Goal: Information Seeking & Learning: Learn about a topic

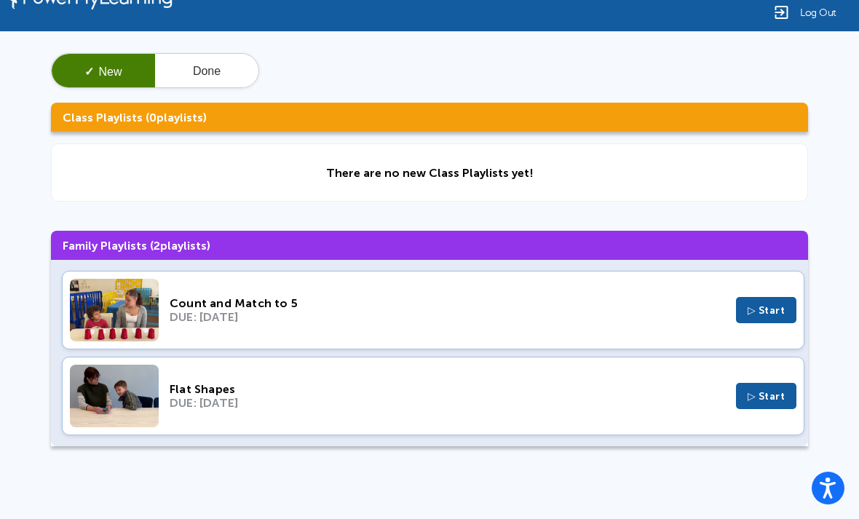
scroll to position [53, 0]
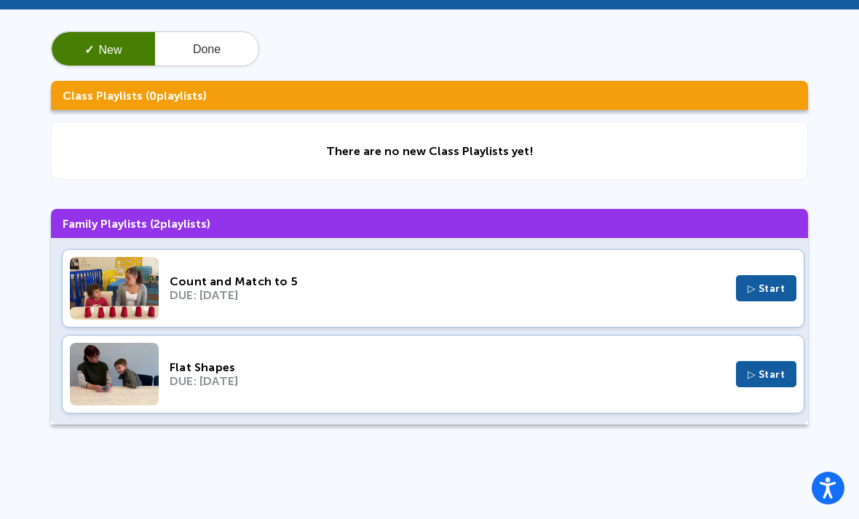
click at [783, 377] on span "▷ Start" at bounding box center [767, 375] width 38 height 12
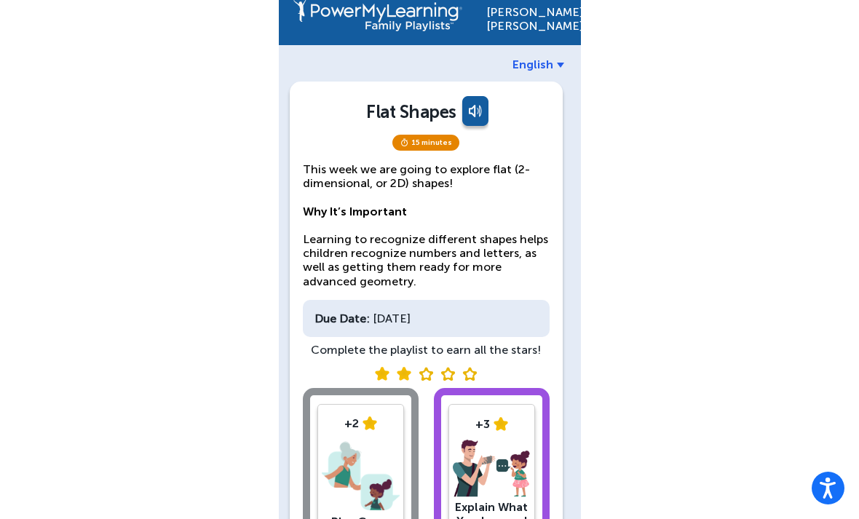
scroll to position [84, 0]
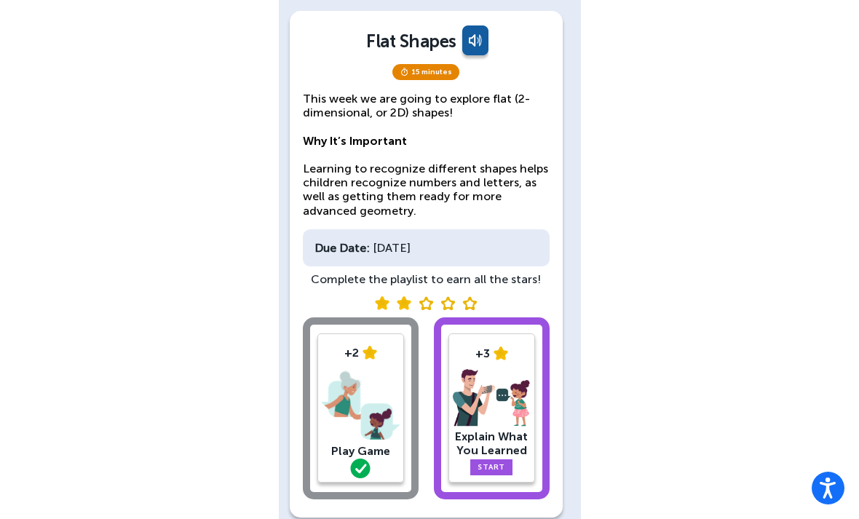
click at [398, 422] on img at bounding box center [361, 406] width 78 height 76
click at [363, 411] on img at bounding box center [361, 406] width 78 height 76
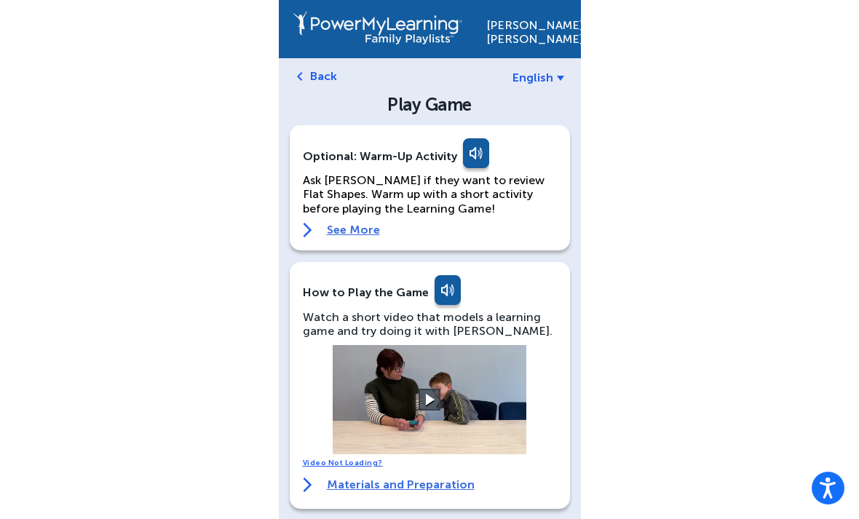
click at [422, 409] on button at bounding box center [430, 400] width 22 height 22
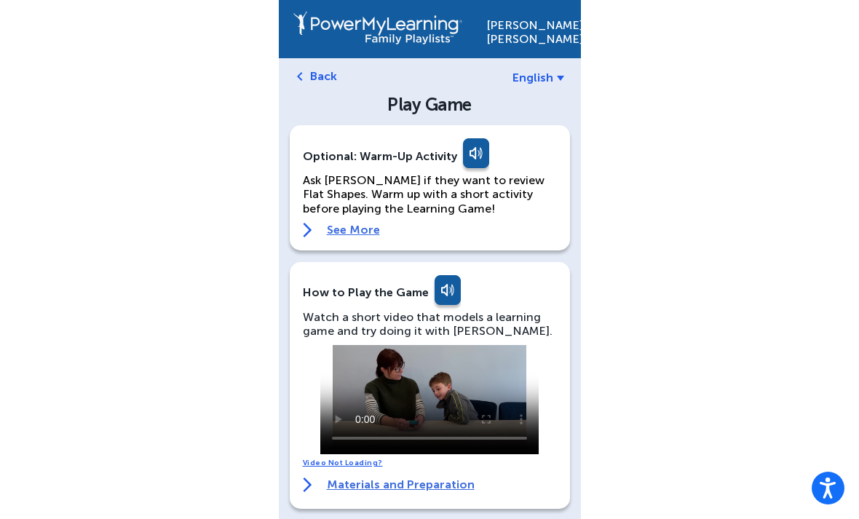
click at [333, 351] on video at bounding box center [429, 399] width 218 height 109
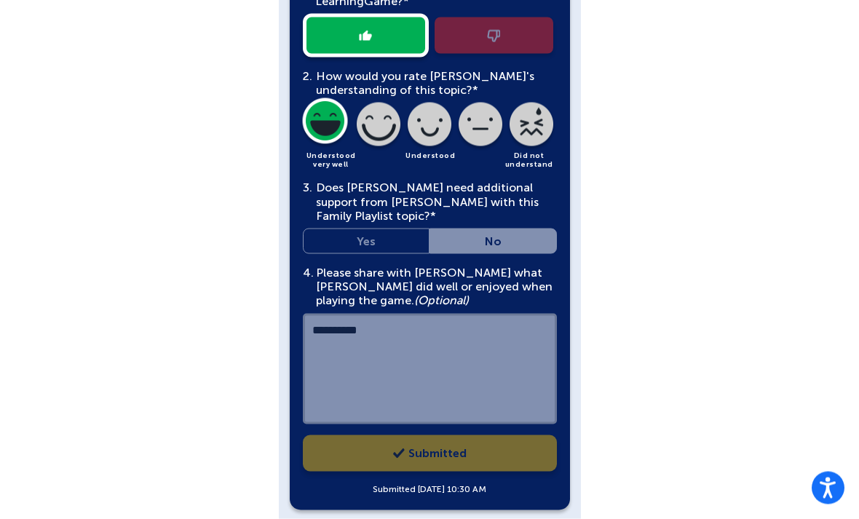
scroll to position [606, 0]
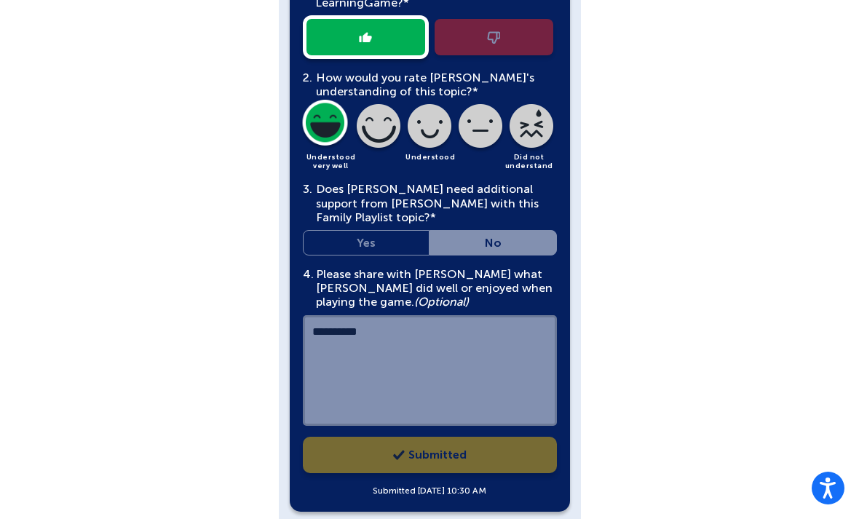
click at [498, 249] on div "3. Does Ethan need additional support from MELANIE LIMBO with this Family Playl…" at bounding box center [430, 219] width 254 height 74
click at [380, 227] on div "3. Does Ethan need additional support from MELANIE LIMBO with this Family Playl…" at bounding box center [430, 219] width 254 height 74
click at [376, 253] on div "**********" at bounding box center [430, 234] width 254 height 528
click at [465, 263] on div "**********" at bounding box center [430, 234] width 254 height 528
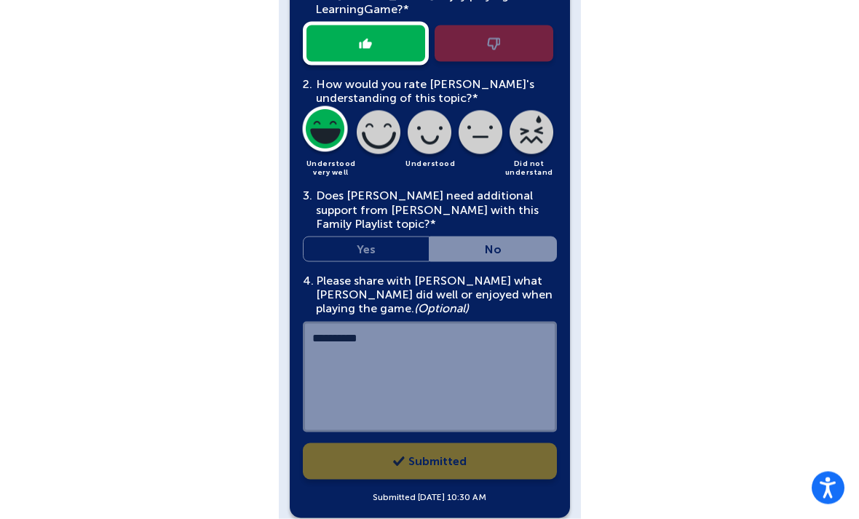
scroll to position [599, 0]
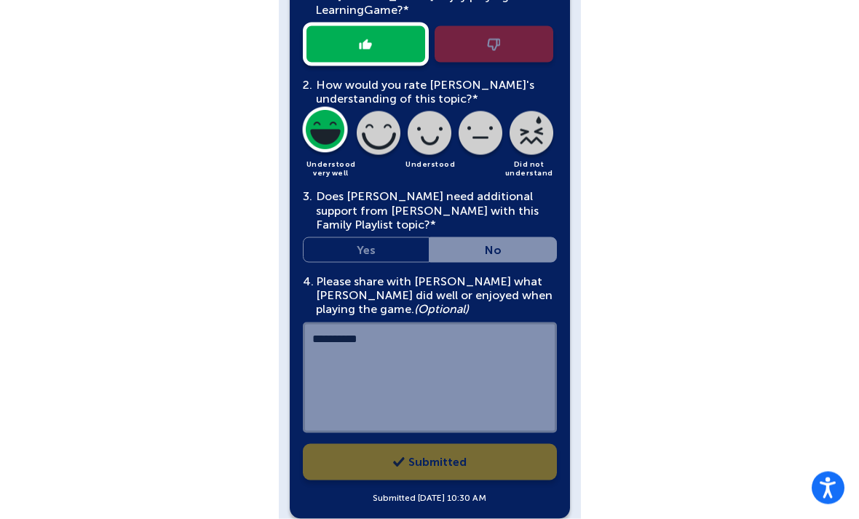
click at [385, 237] on div "3. Does Ethan need additional support from MELANIE LIMBO with this Family Playl…" at bounding box center [430, 226] width 254 height 74
click at [492, 269] on div "**********" at bounding box center [430, 241] width 254 height 528
click at [494, 460] on div "**********" at bounding box center [430, 241] width 254 height 528
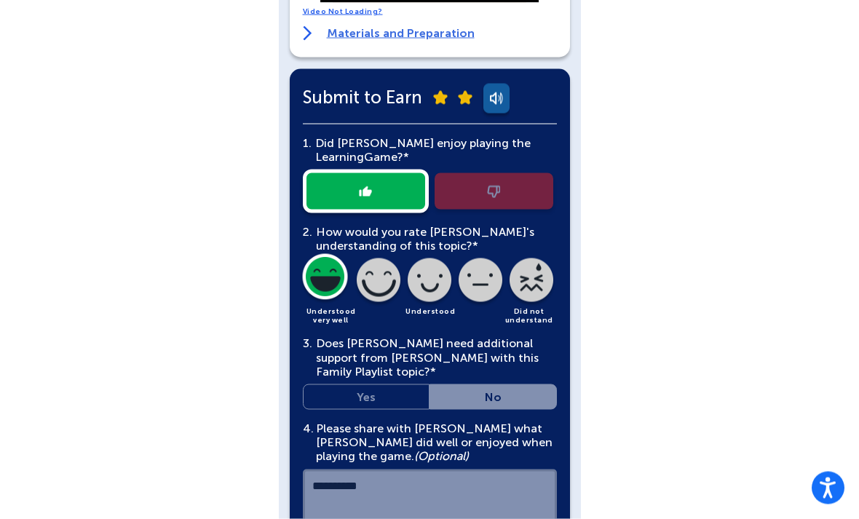
scroll to position [610, 0]
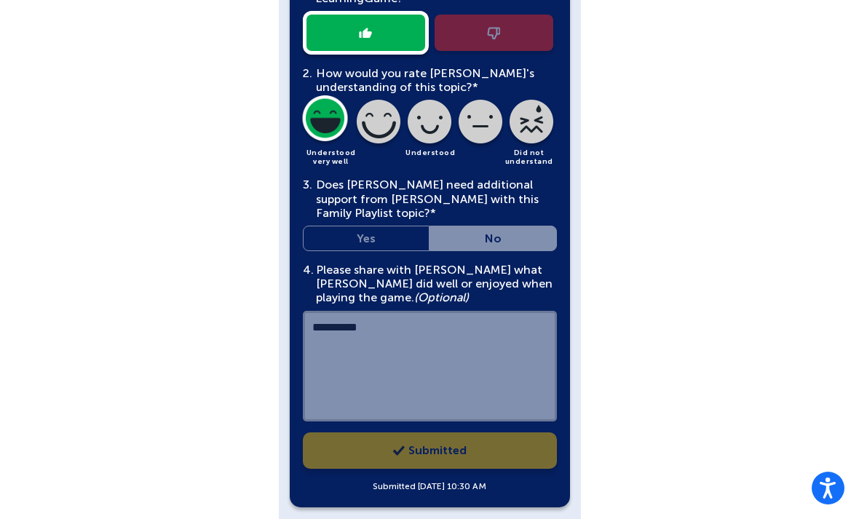
click at [496, 451] on div "**********" at bounding box center [430, 230] width 254 height 528
click at [498, 443] on div "**********" at bounding box center [430, 230] width 254 height 528
click at [523, 443] on div "**********" at bounding box center [430, 230] width 254 height 528
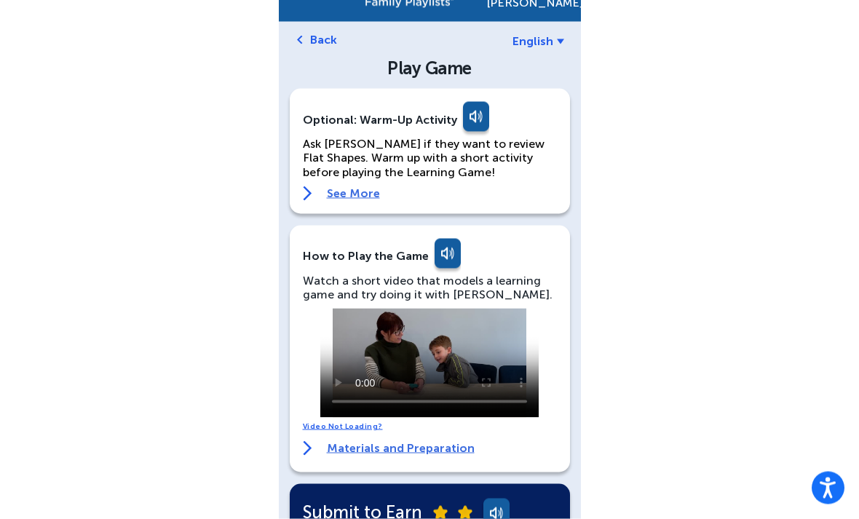
scroll to position [0, 0]
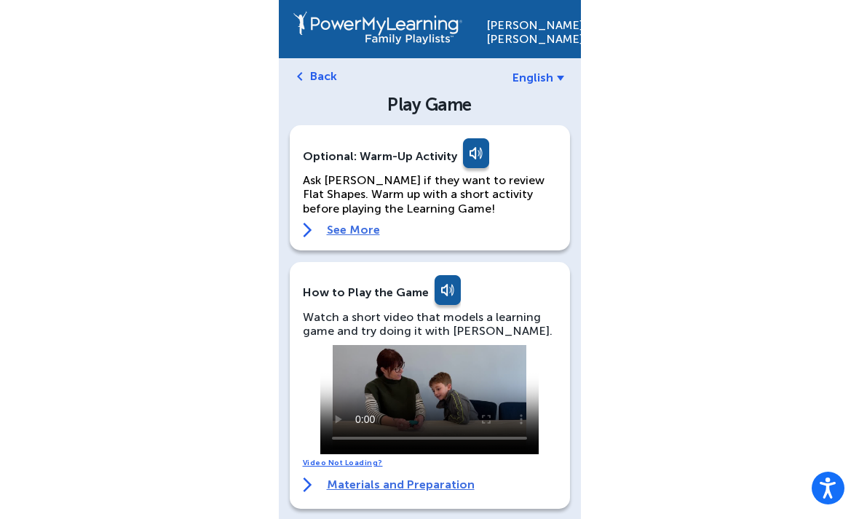
click at [326, 83] on link "Back" at bounding box center [323, 76] width 27 height 14
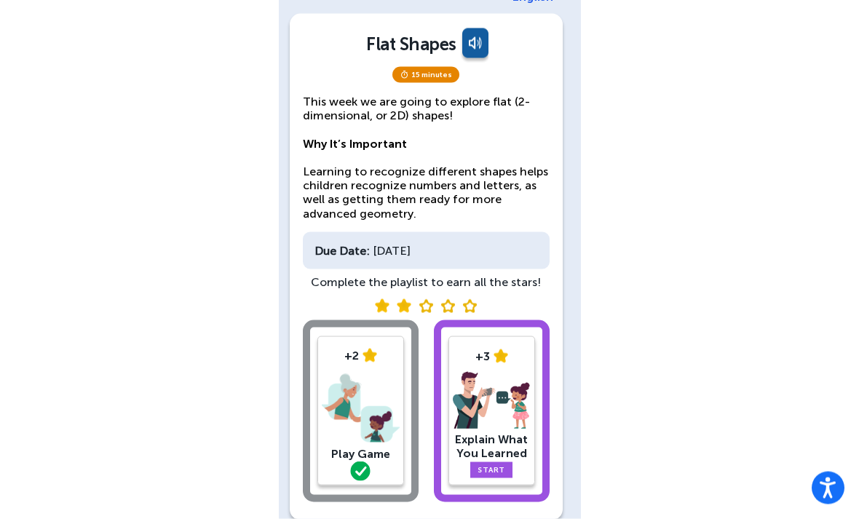
scroll to position [84, 0]
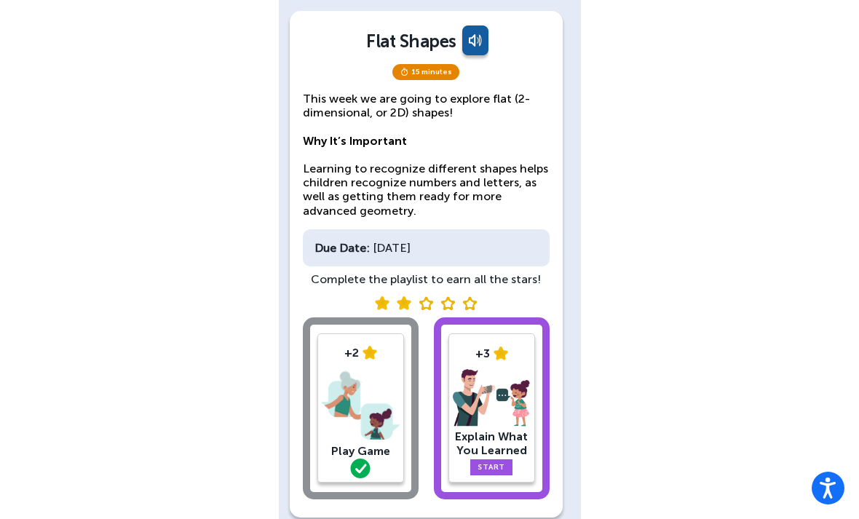
click at [503, 460] on link "Start" at bounding box center [491, 468] width 42 height 16
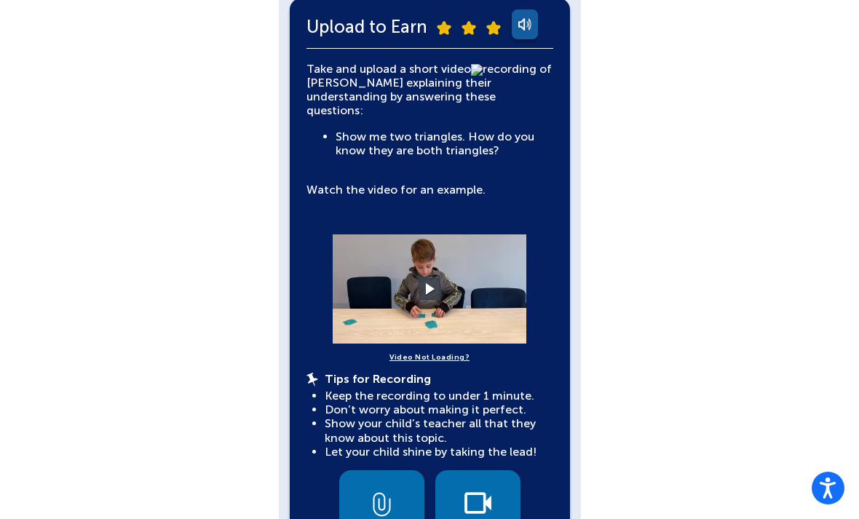
scroll to position [330, 0]
click at [490, 493] on img at bounding box center [478, 504] width 27 height 22
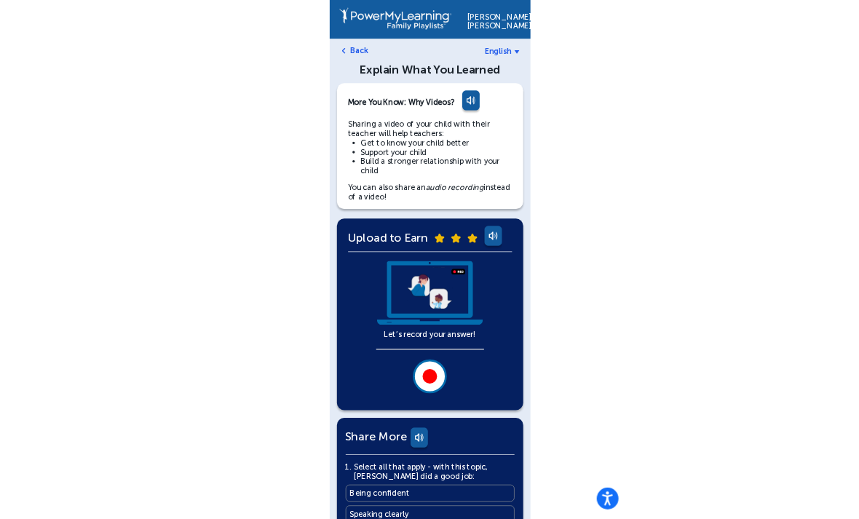
scroll to position [328, 0]
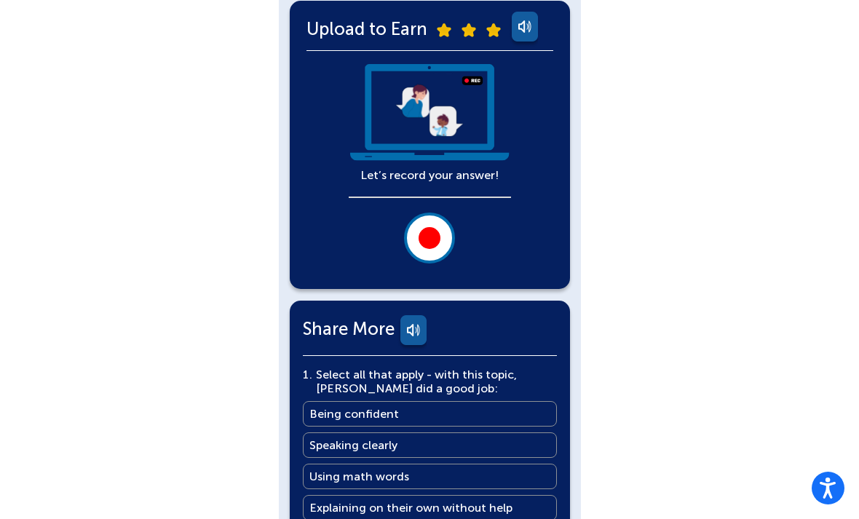
click at [394, 295] on activity2 "Back Explain What You Learned More You Know: Why Videos? Sharing a video of you…" at bounding box center [430, 303] width 280 height 1124
click at [227, 360] on div "Ethan Hernandez English Back Explain What You Learned More You Know: Why Videos…" at bounding box center [429, 268] width 859 height 1193
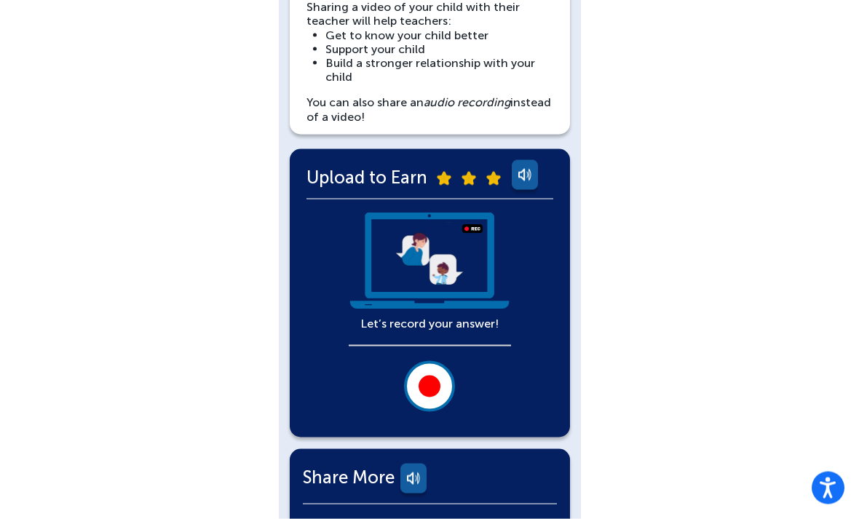
scroll to position [184, 0]
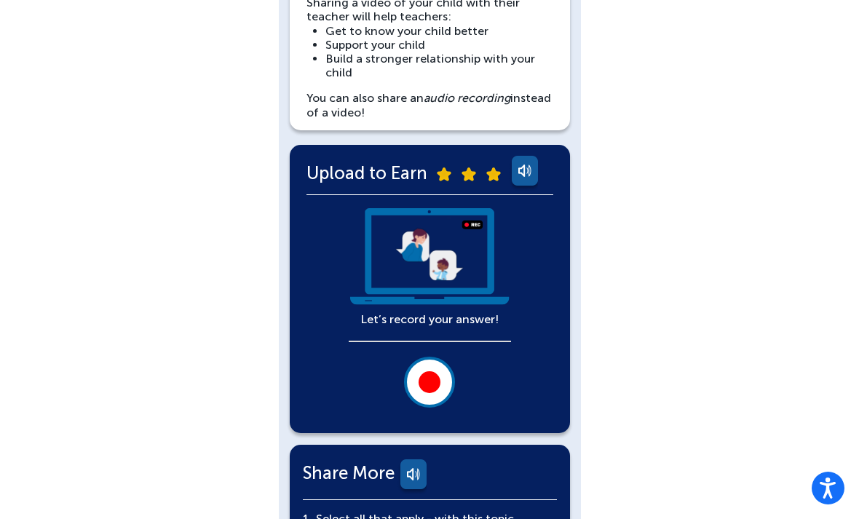
click at [427, 390] on div at bounding box center [430, 382] width 22 height 22
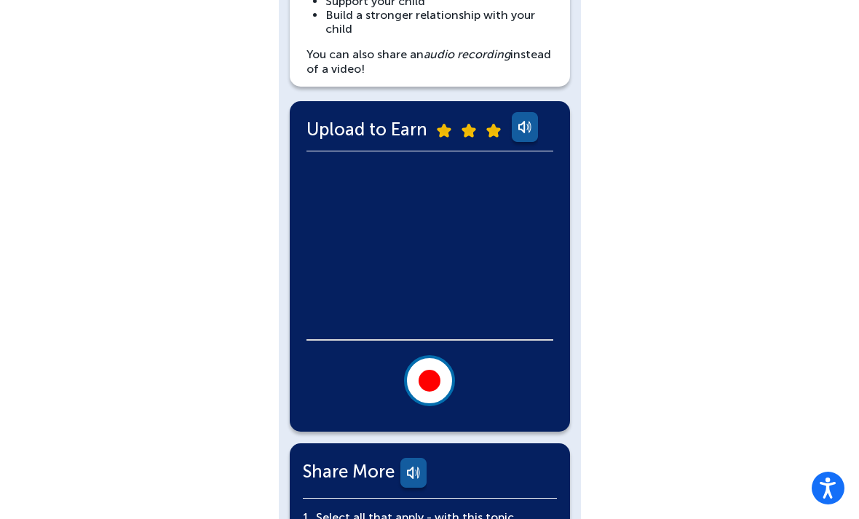
scroll to position [231, 0]
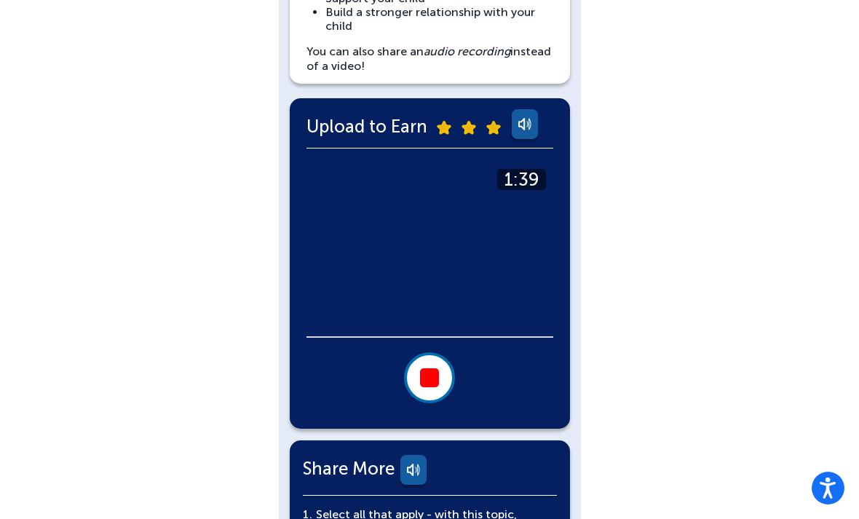
click at [430, 361] on button at bounding box center [429, 377] width 51 height 51
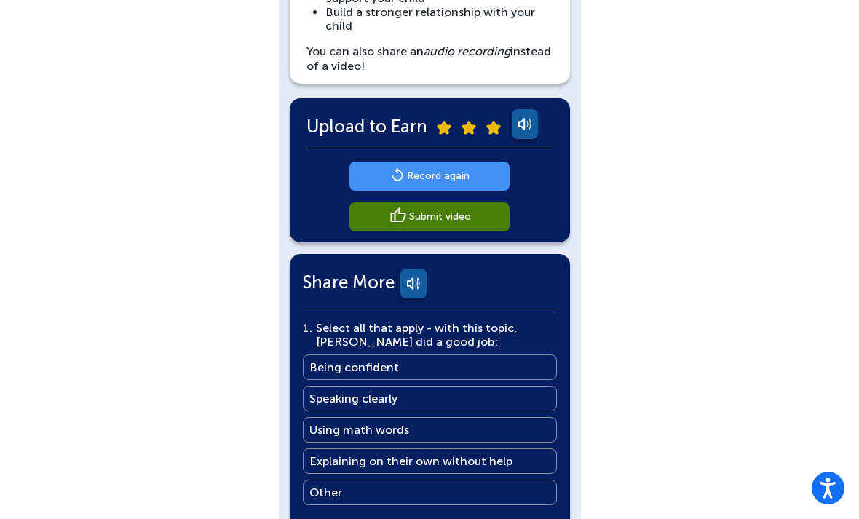
click at [443, 174] on main "Record again" at bounding box center [438, 176] width 63 height 14
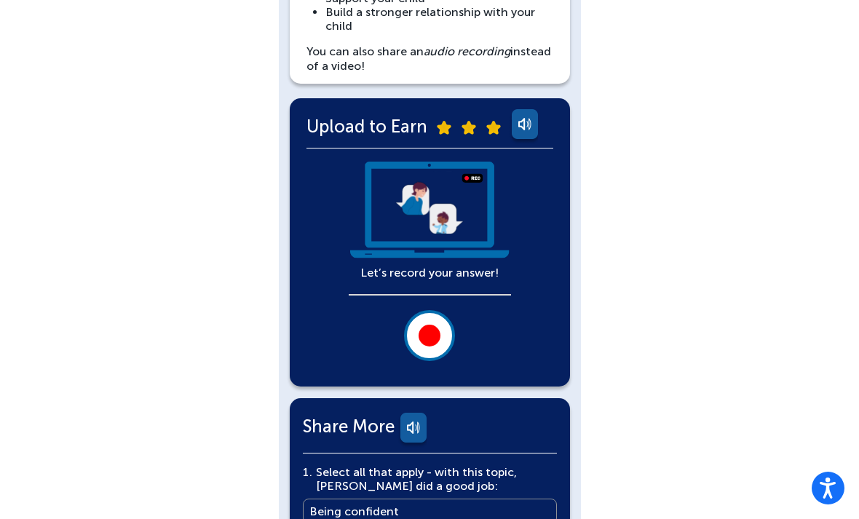
click at [438, 334] on div at bounding box center [430, 336] width 22 height 22
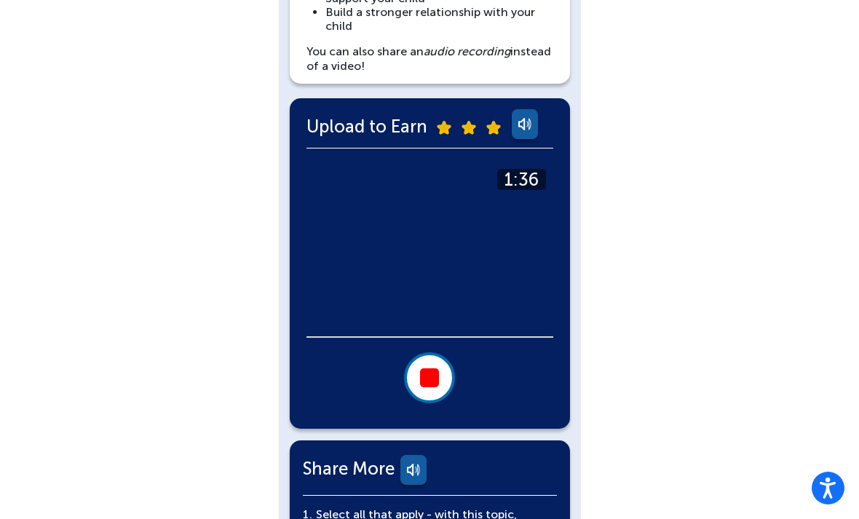
click at [418, 377] on button at bounding box center [429, 377] width 51 height 51
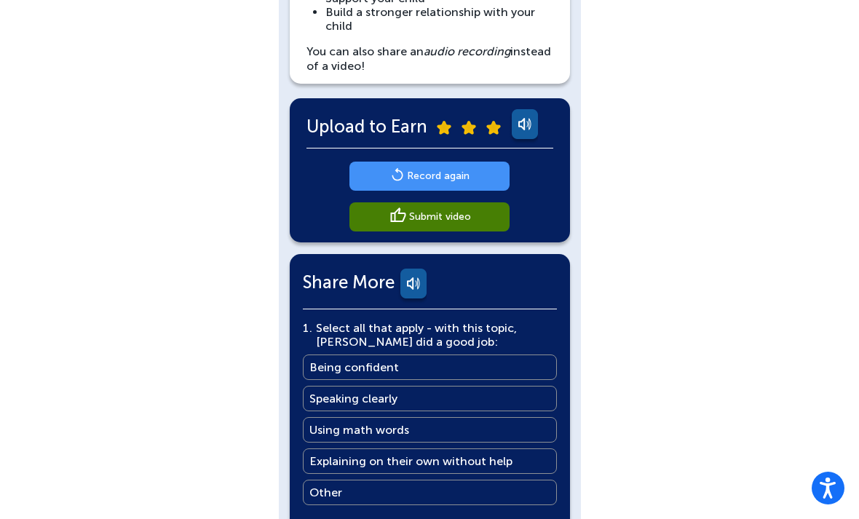
click at [452, 229] on link "Submit video" at bounding box center [430, 216] width 160 height 29
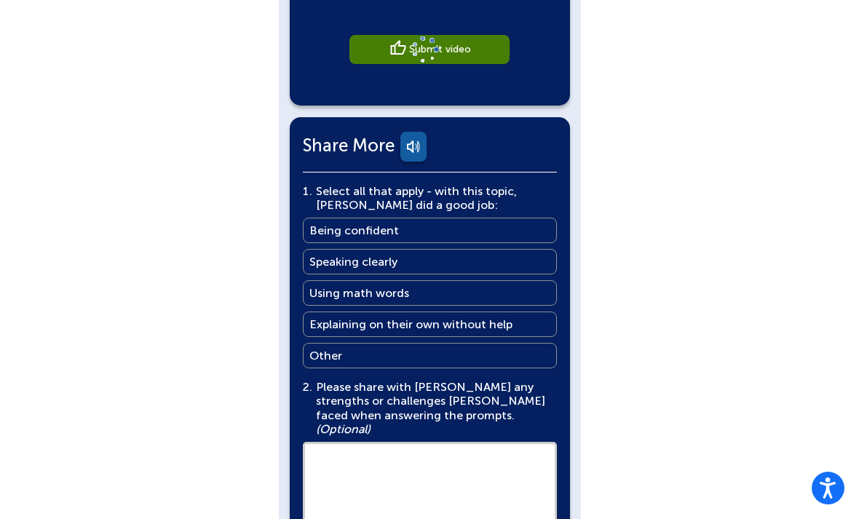
scroll to position [428, 0]
click at [490, 323] on main "Explaining on their own without help" at bounding box center [411, 325] width 203 height 14
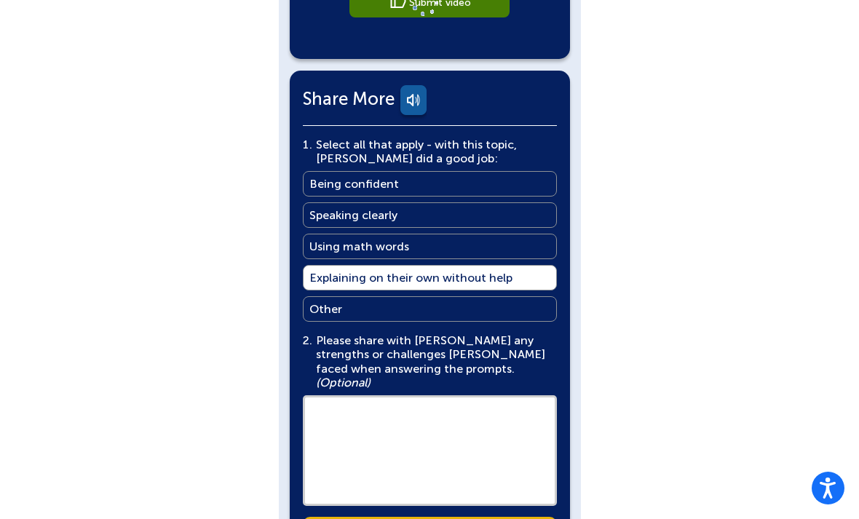
scroll to position [528, 0]
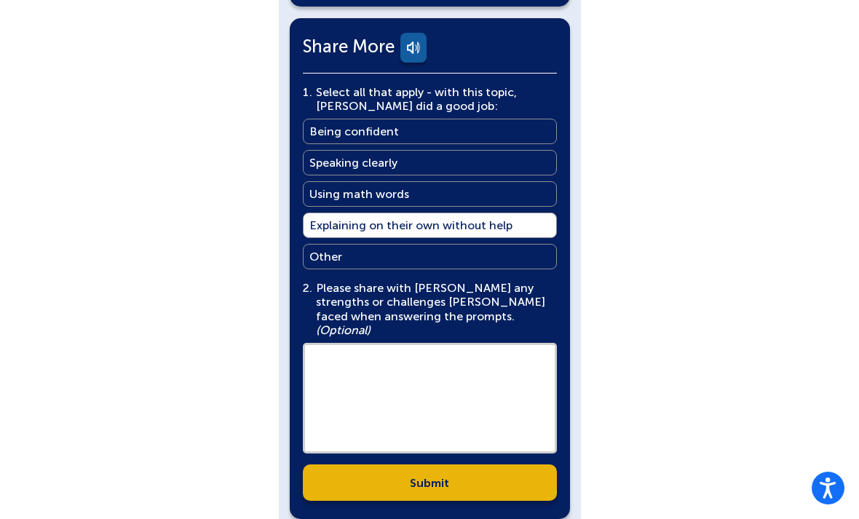
click at [444, 474] on link "Submit" at bounding box center [430, 483] width 254 height 36
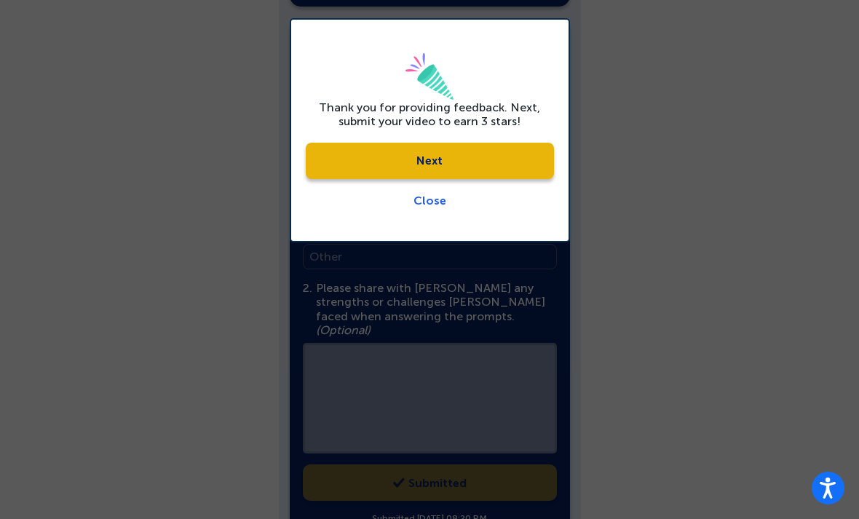
click at [500, 166] on link "Next" at bounding box center [430, 161] width 248 height 36
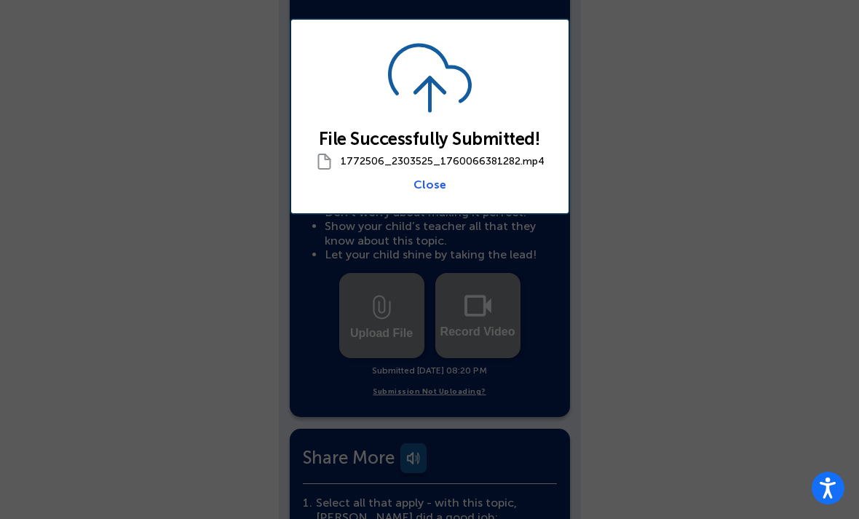
click at [441, 192] on link "Close" at bounding box center [430, 185] width 33 height 14
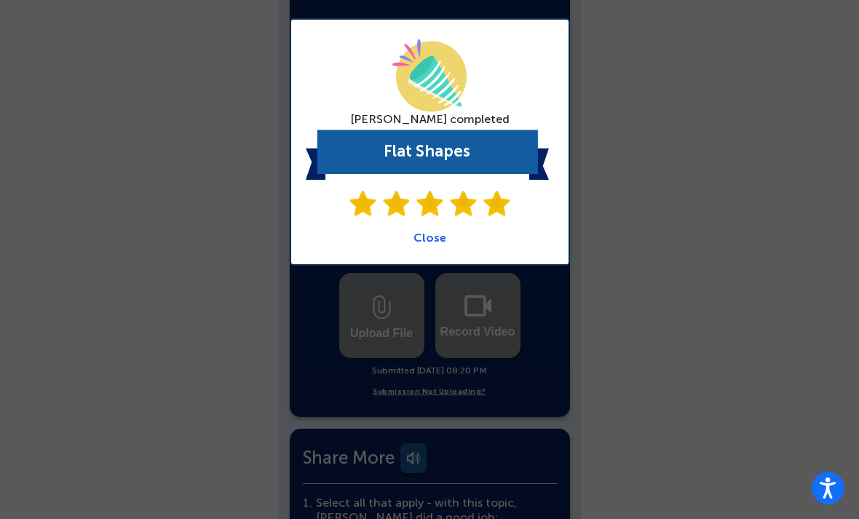
click at [425, 225] on div "Ethan completed Flat Shapes Close" at bounding box center [430, 141] width 248 height 205
click at [433, 242] on link "Close" at bounding box center [430, 238] width 33 height 14
